Goal: Transaction & Acquisition: Purchase product/service

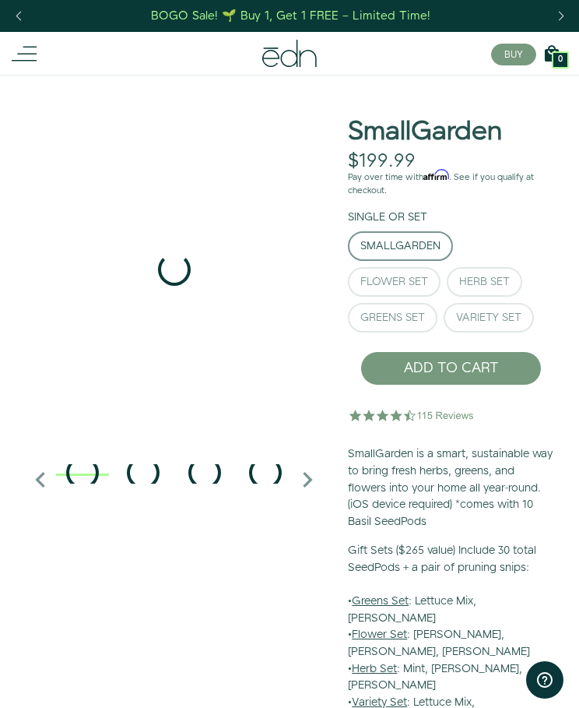
click at [495, 279] on div "Herb Set" at bounding box center [484, 281] width 51 height 11
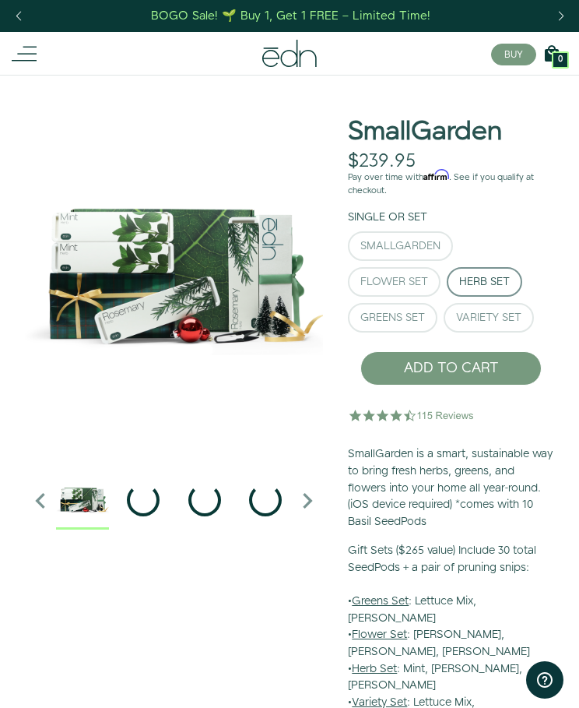
click at [433, 241] on div "SmallGarden" at bounding box center [400, 246] width 80 height 11
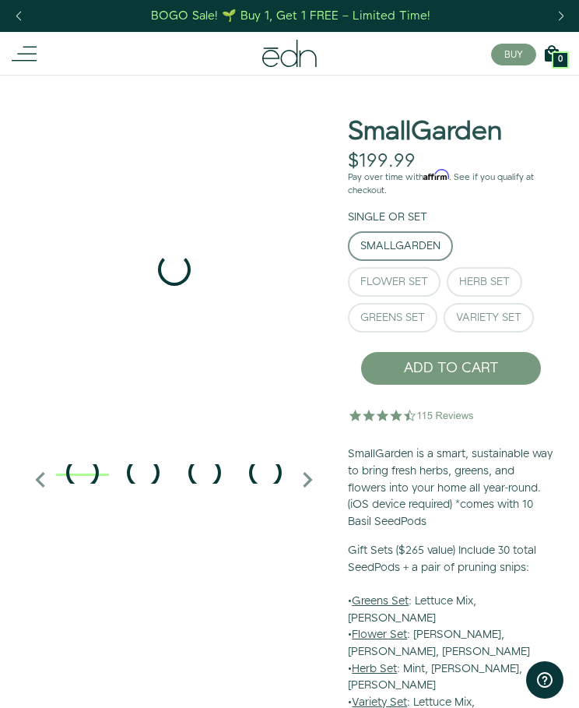
click at [501, 279] on div "Herb Set" at bounding box center [484, 281] width 51 height 11
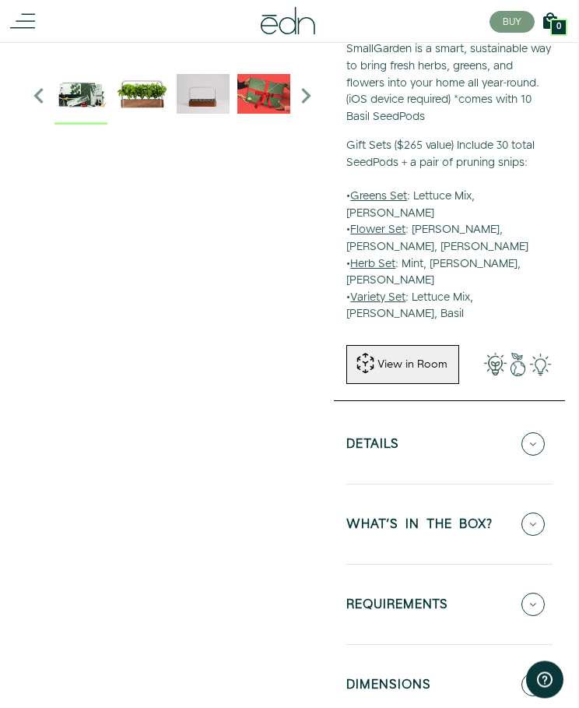
scroll to position [403, 2]
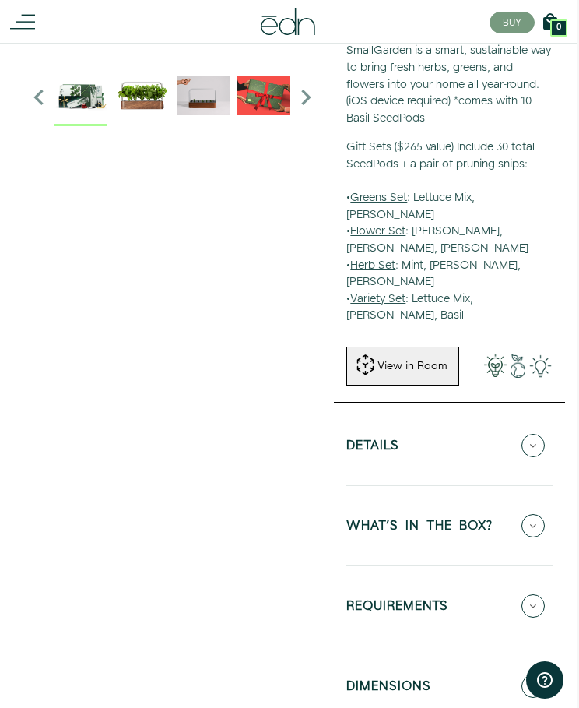
click at [434, 358] on div "View in Room" at bounding box center [412, 366] width 73 height 16
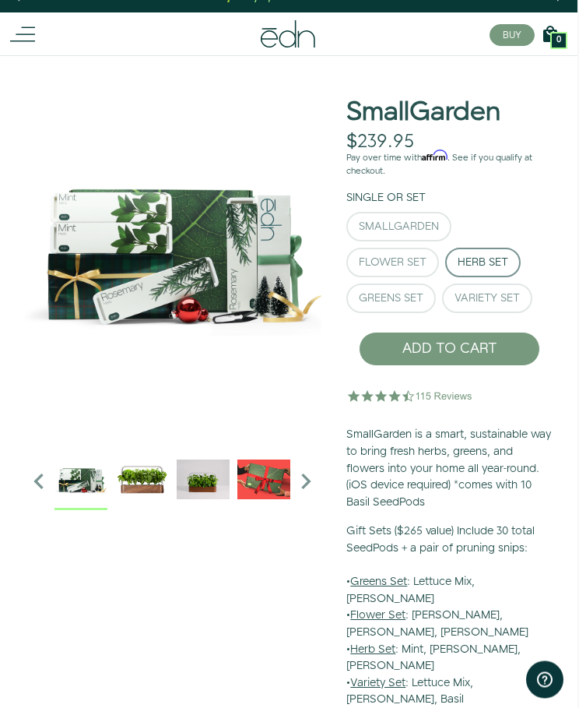
scroll to position [0, 2]
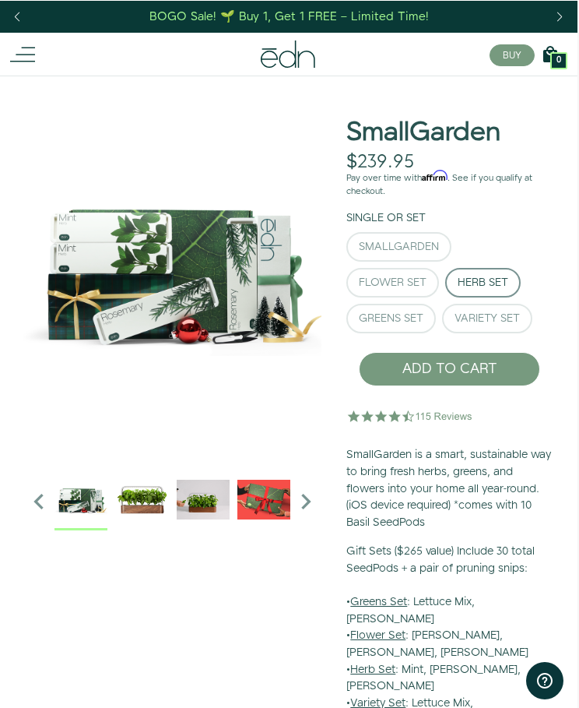
click at [319, 495] on icon "Next slide" at bounding box center [305, 500] width 31 height 31
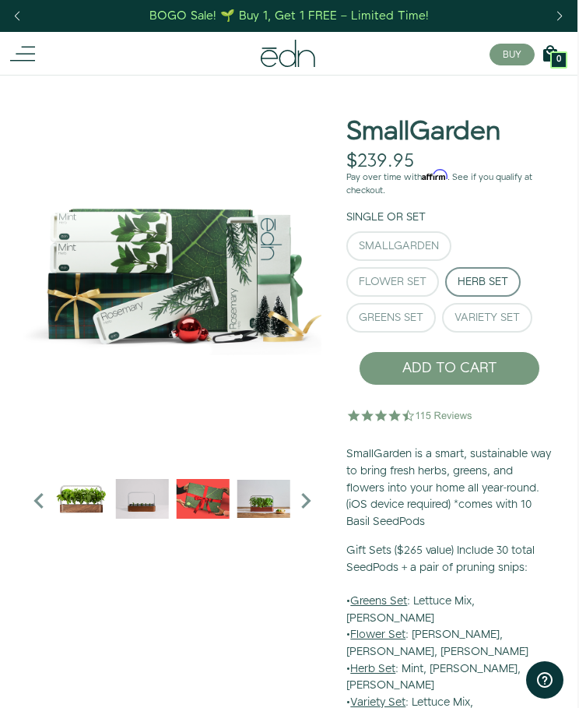
click at [304, 487] on icon "Next slide" at bounding box center [305, 500] width 31 height 31
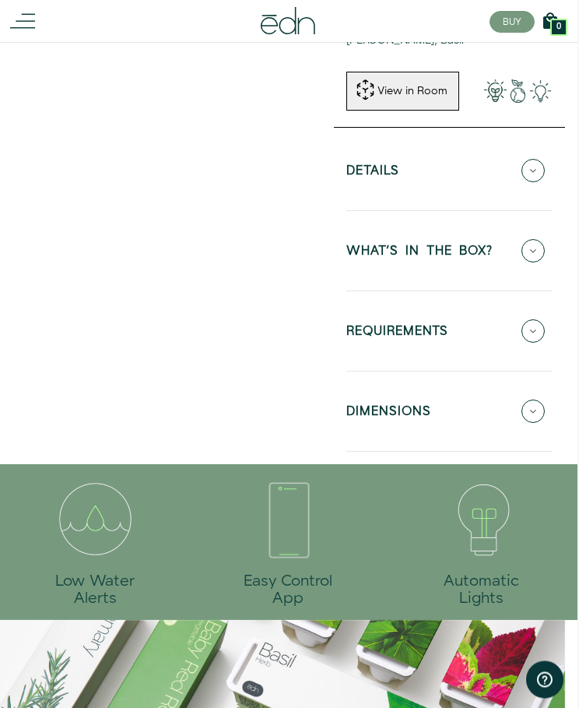
scroll to position [678, 2]
click at [543, 304] on button "REQUIREMENTS" at bounding box center [449, 331] width 206 height 54
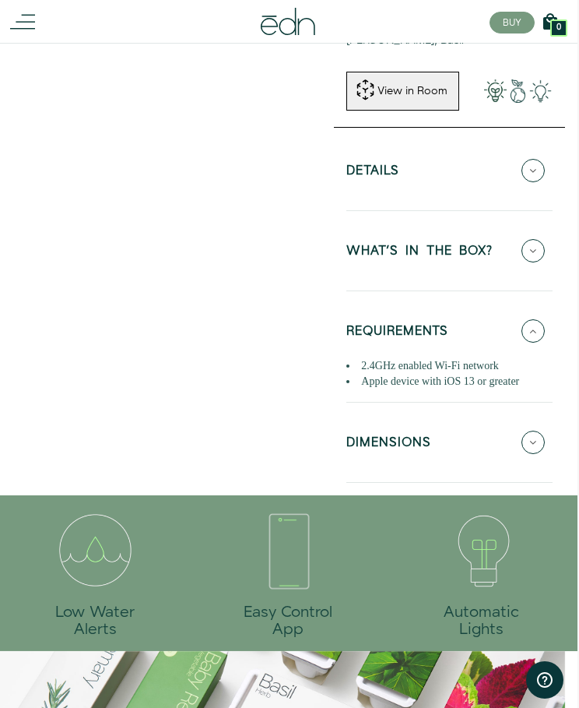
click at [533, 239] on icon at bounding box center [533, 250] width 23 height 23
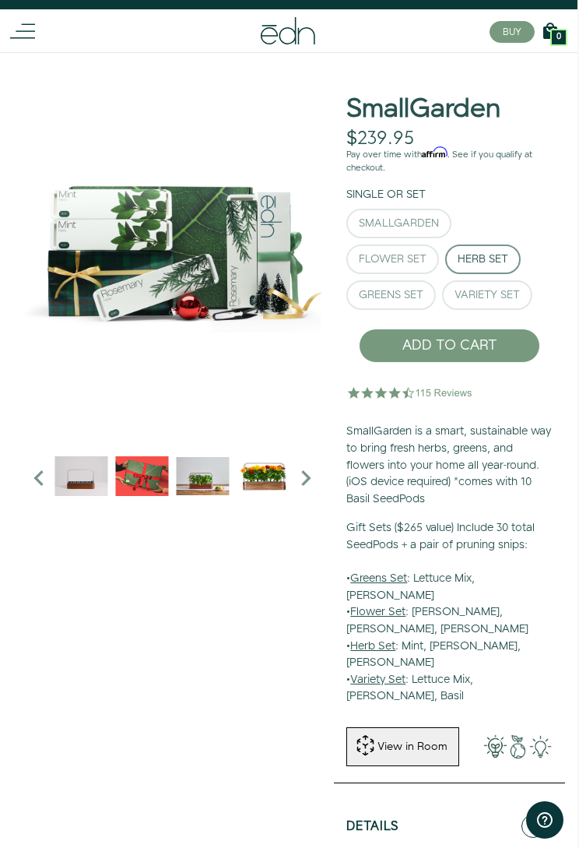
scroll to position [22, 2]
click at [429, 223] on div "SmallGarden" at bounding box center [399, 224] width 80 height 11
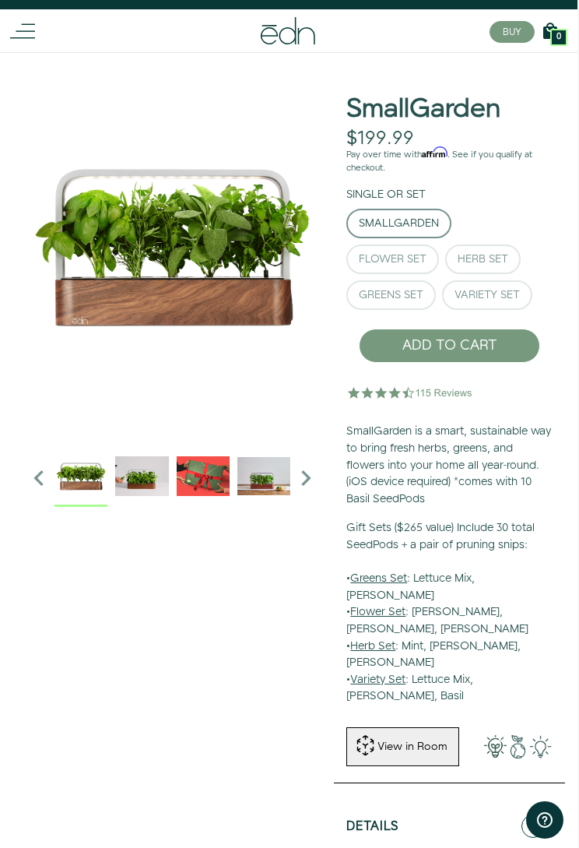
click at [209, 471] on img "3 / 6" at bounding box center [203, 475] width 53 height 53
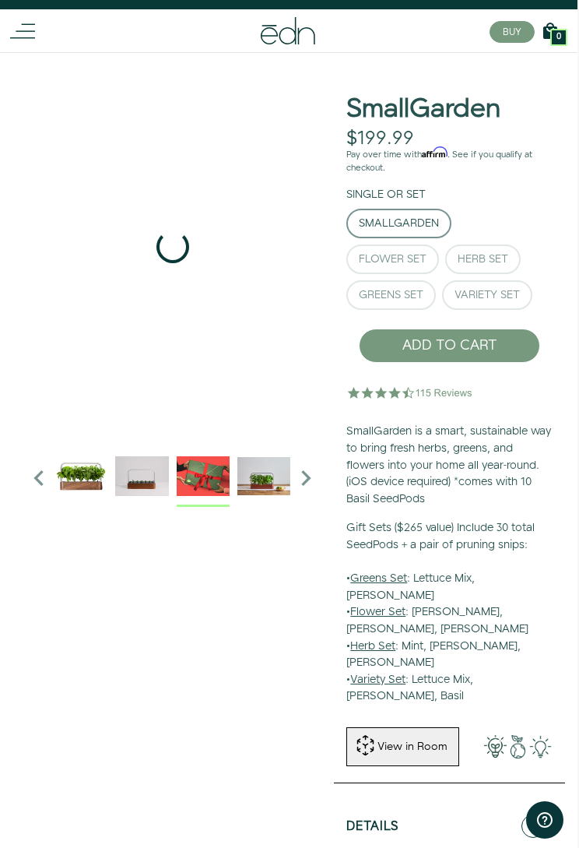
click at [279, 465] on img "4 / 6" at bounding box center [263, 475] width 53 height 53
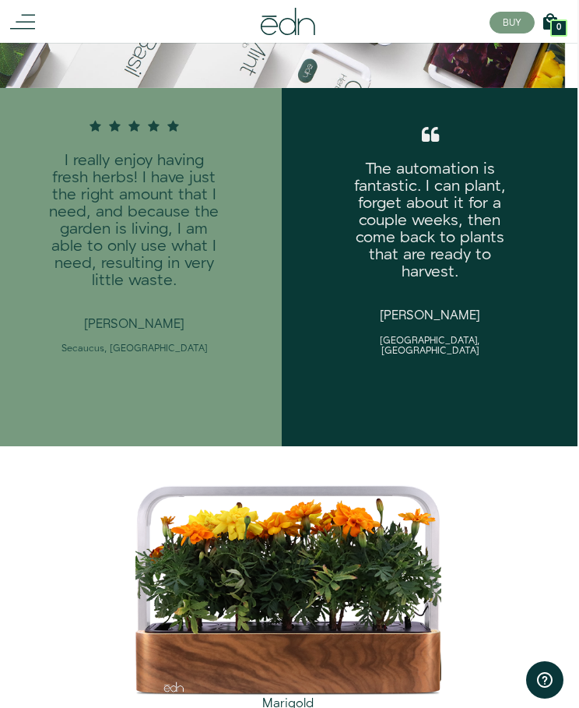
scroll to position [1627, 2]
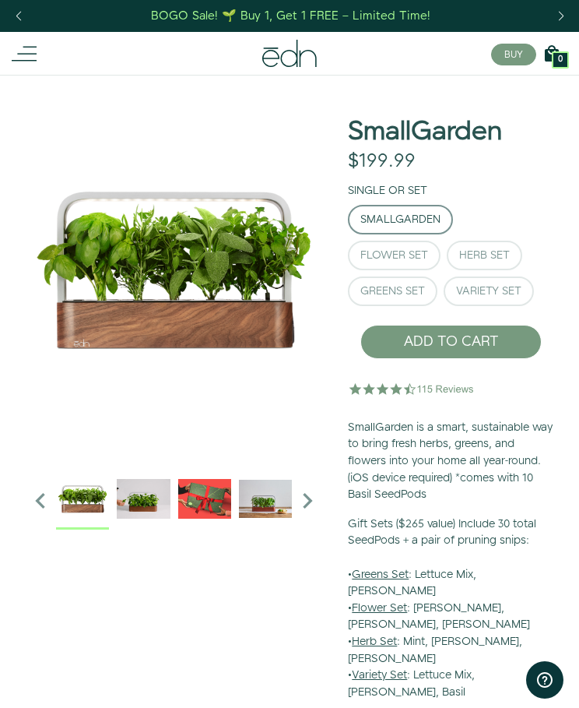
click at [312, 490] on icon "Next slide" at bounding box center [307, 500] width 31 height 31
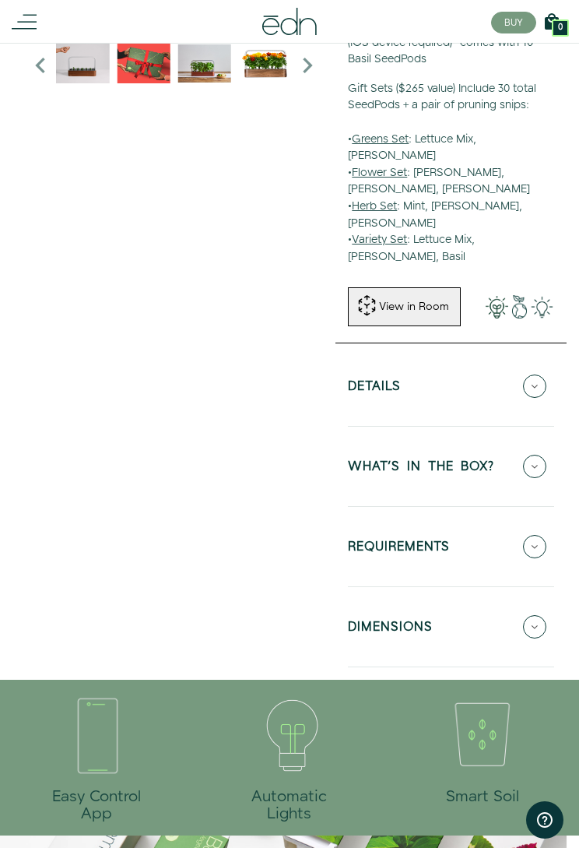
scroll to position [434, 0]
click at [529, 616] on icon at bounding box center [534, 627] width 23 height 23
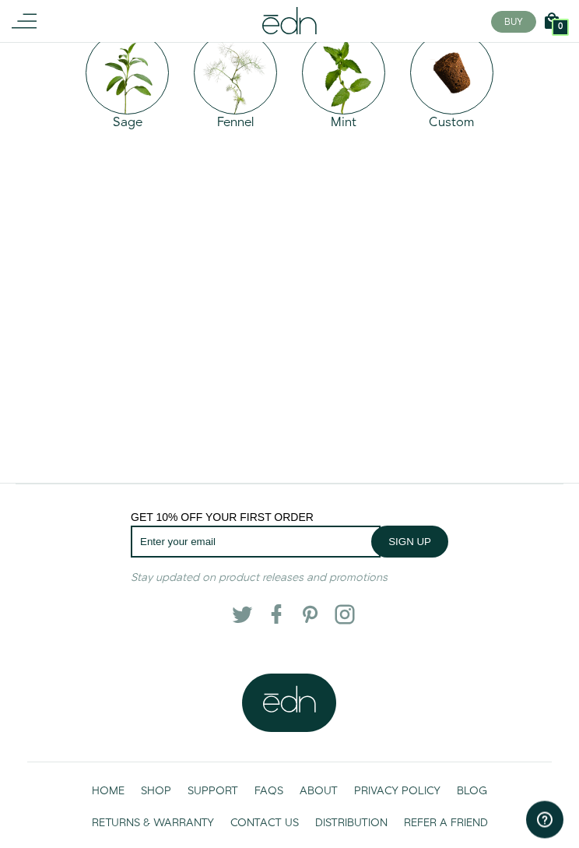
scroll to position [2799, 0]
